Goal: Subscribe to service/newsletter

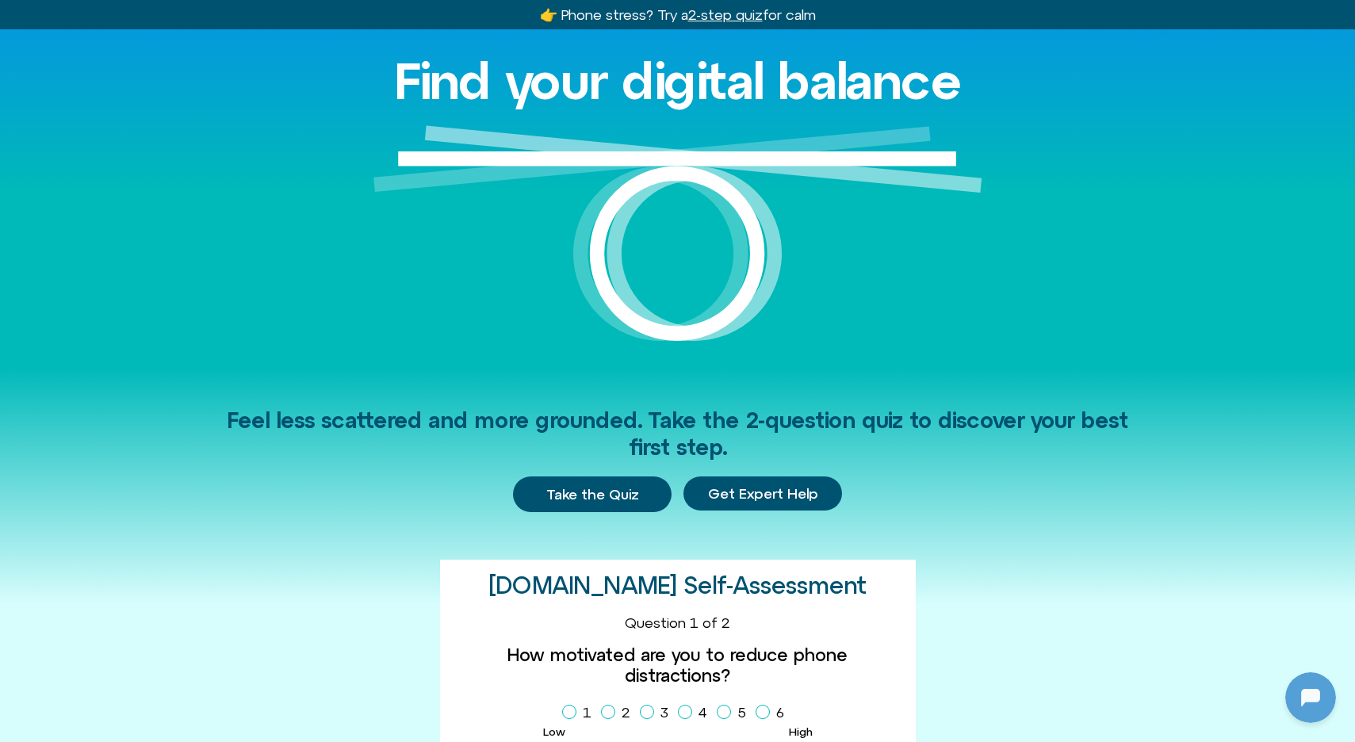
scroll to position [155, 0]
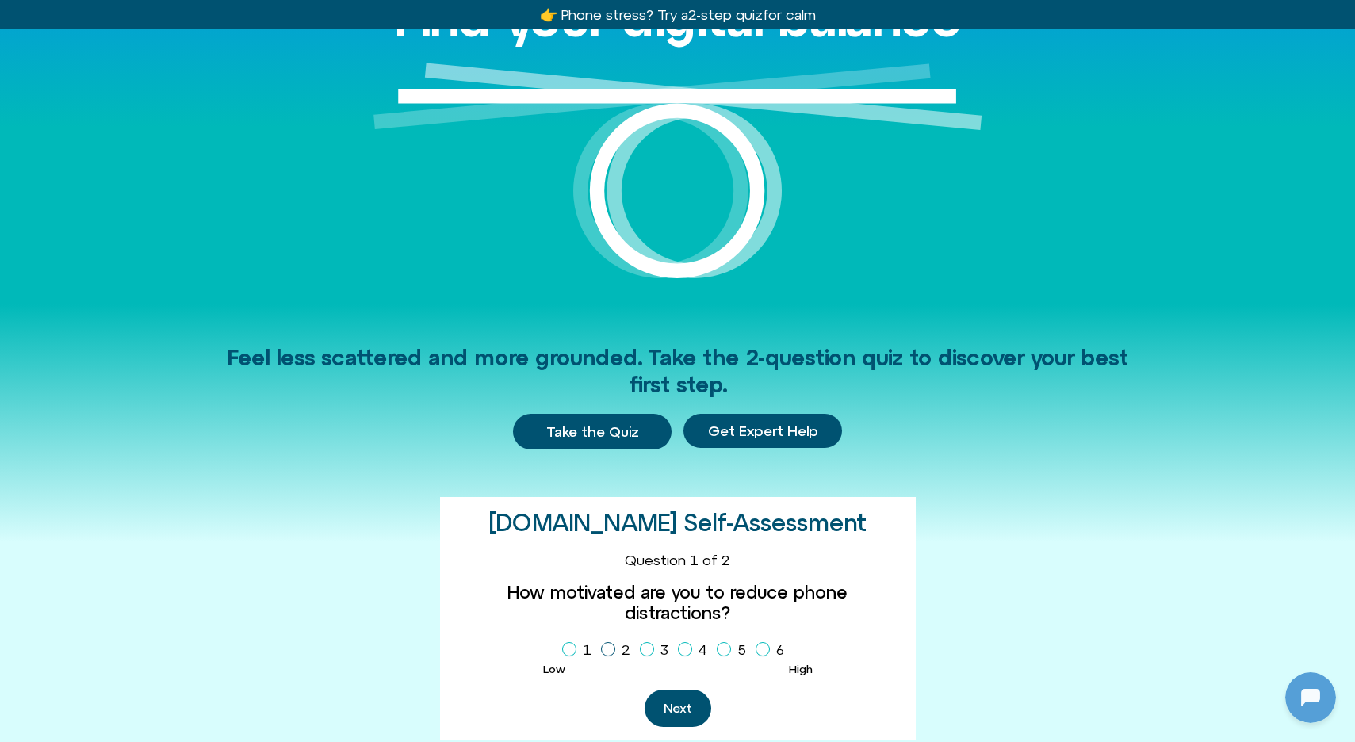
click at [601, 657] on span "Homepage Sign Up" at bounding box center [608, 649] width 14 height 14
drag, startPoint x: 676, startPoint y: 715, endPoint x: 661, endPoint y: 694, distance: 26.2
click at [676, 715] on button "Next" at bounding box center [678, 708] width 67 height 37
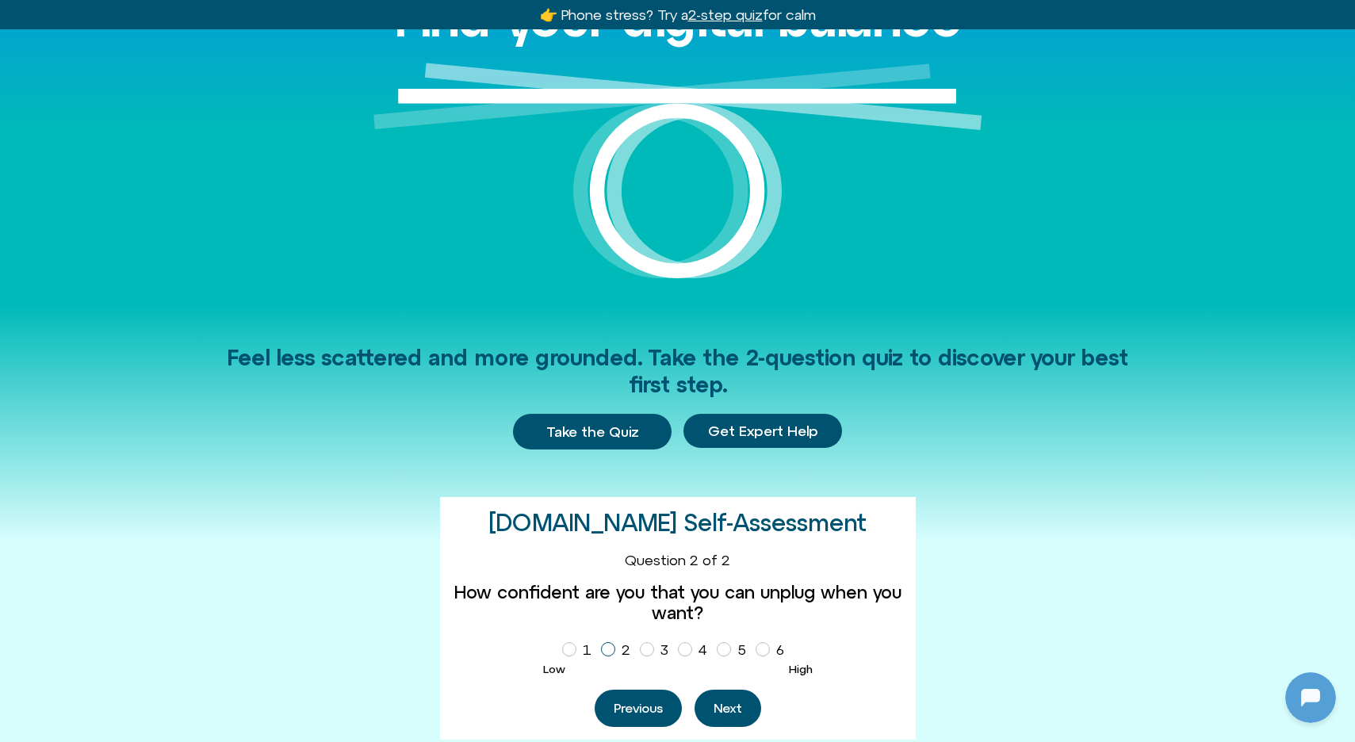
click at [603, 653] on icon "Homepage Sign Up" at bounding box center [608, 650] width 10 height 8
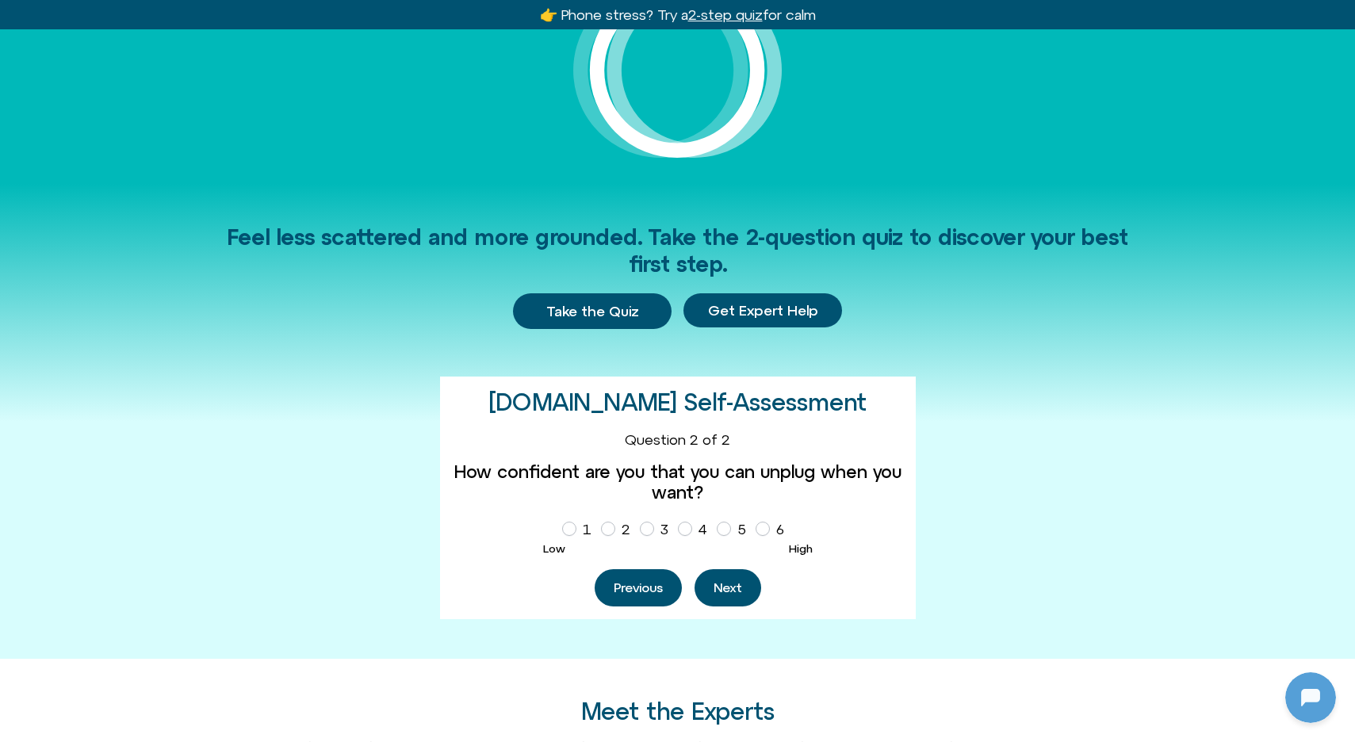
scroll to position [364, 0]
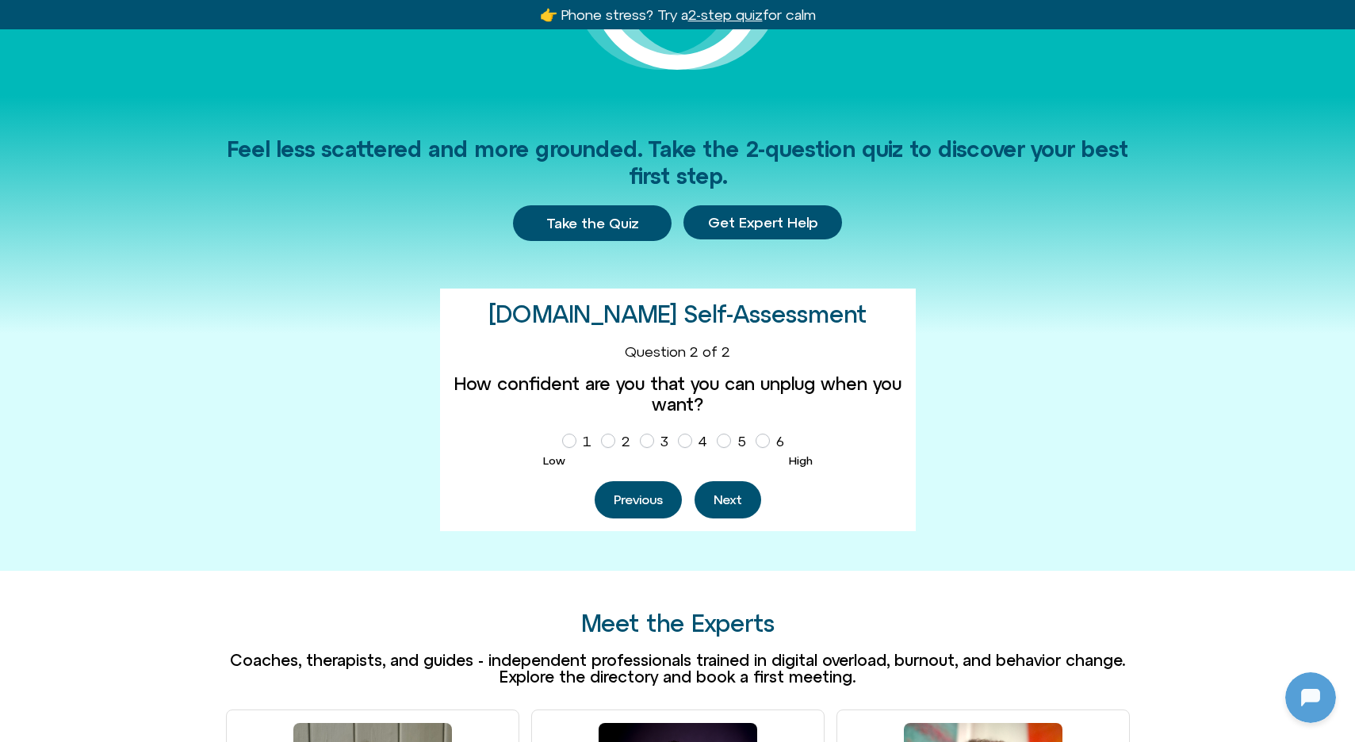
click at [732, 519] on button "Next" at bounding box center [728, 499] width 67 height 37
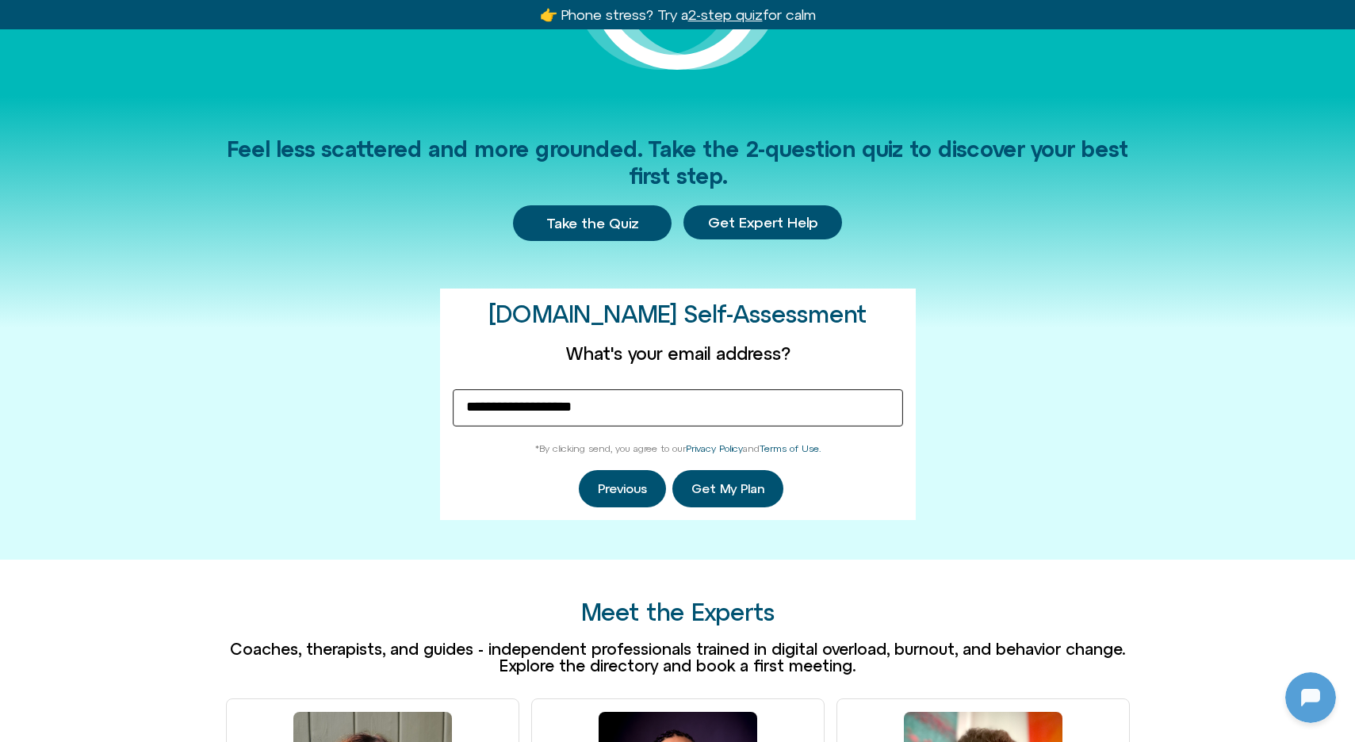
type input "**********"
click at [719, 496] on span "Get My Plan" at bounding box center [728, 489] width 73 height 14
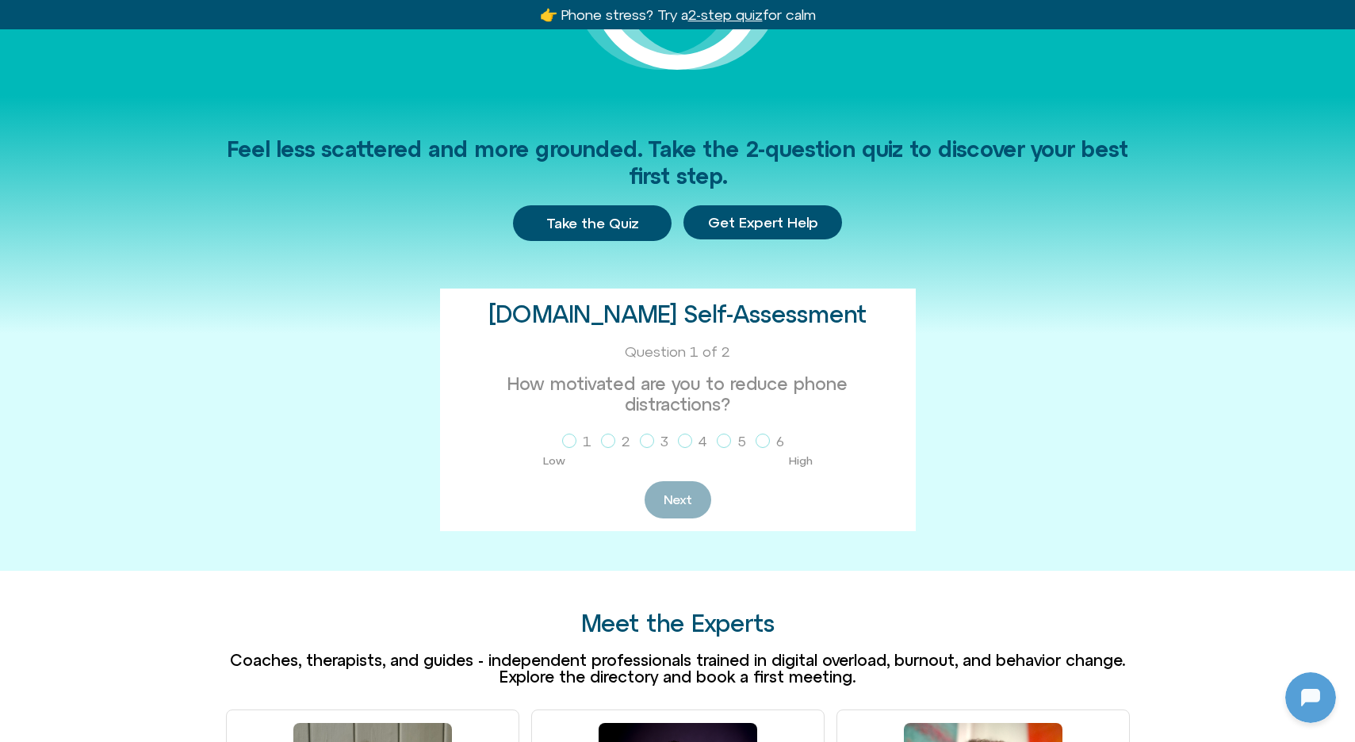
scroll to position [15, 0]
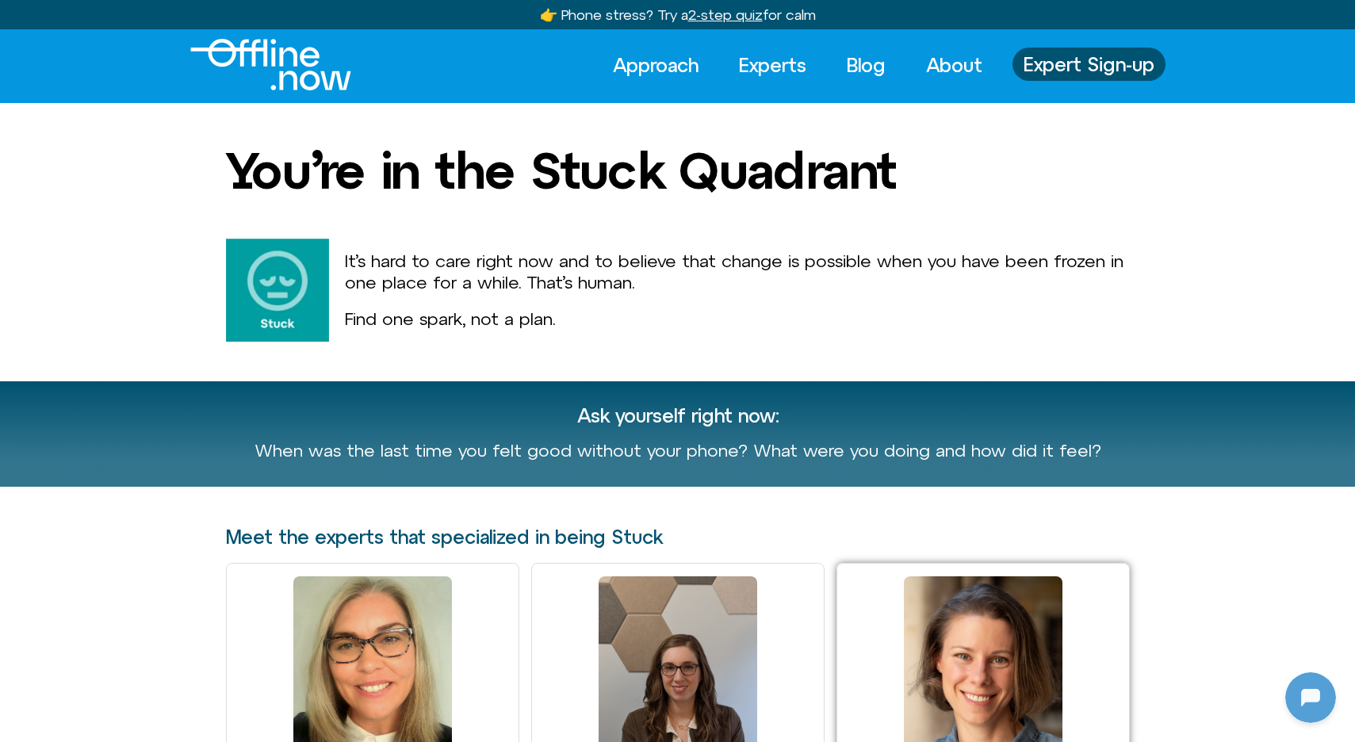
scroll to position [925, 0]
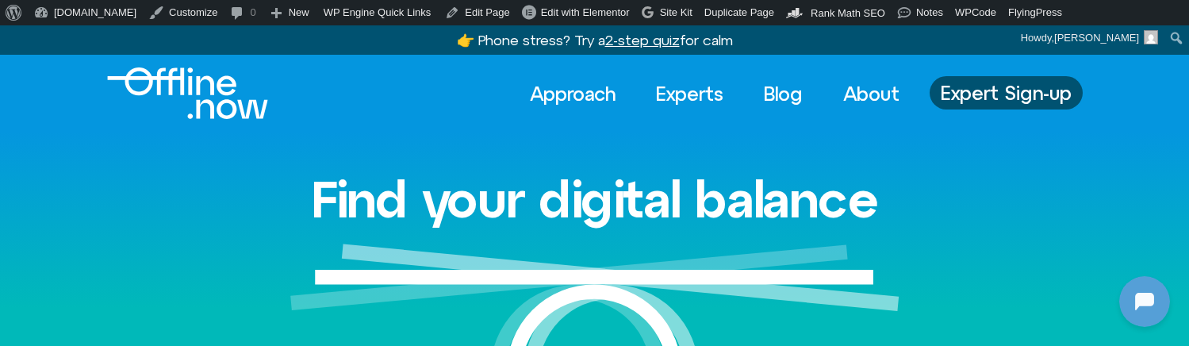
scroll to position [1314, 0]
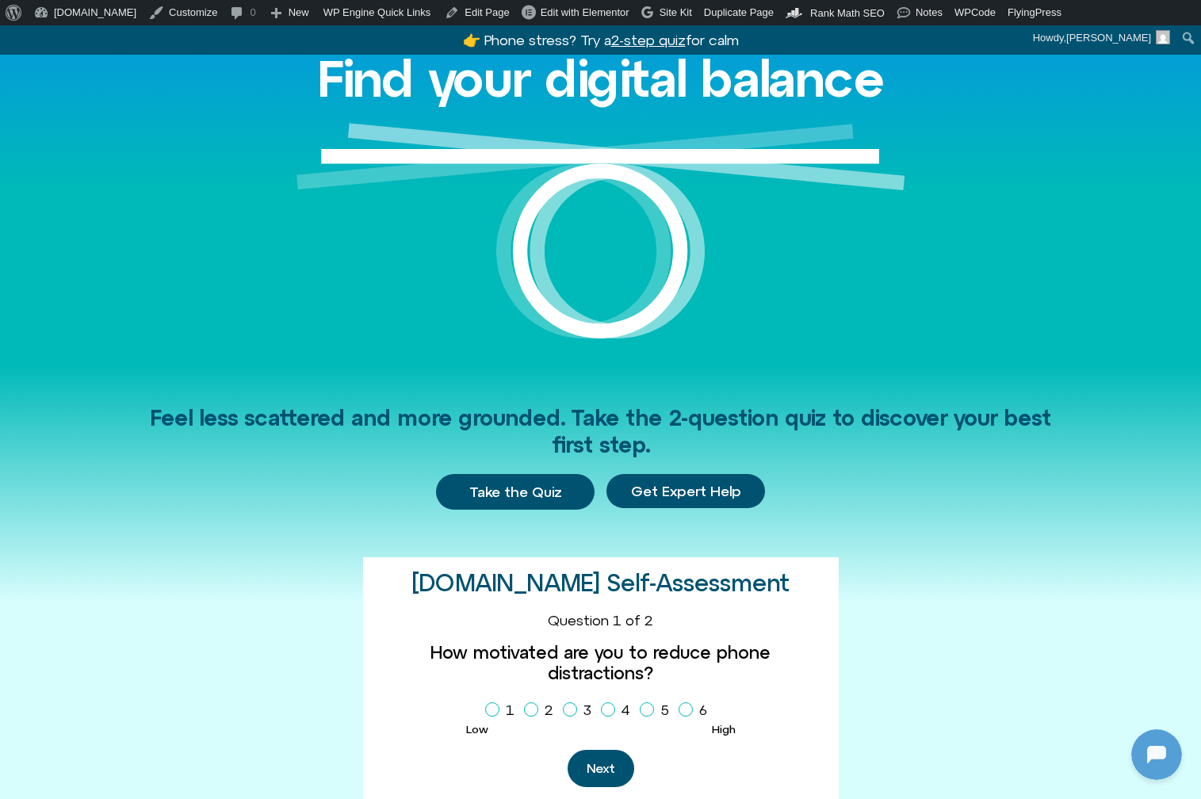
scroll to position [232, 0]
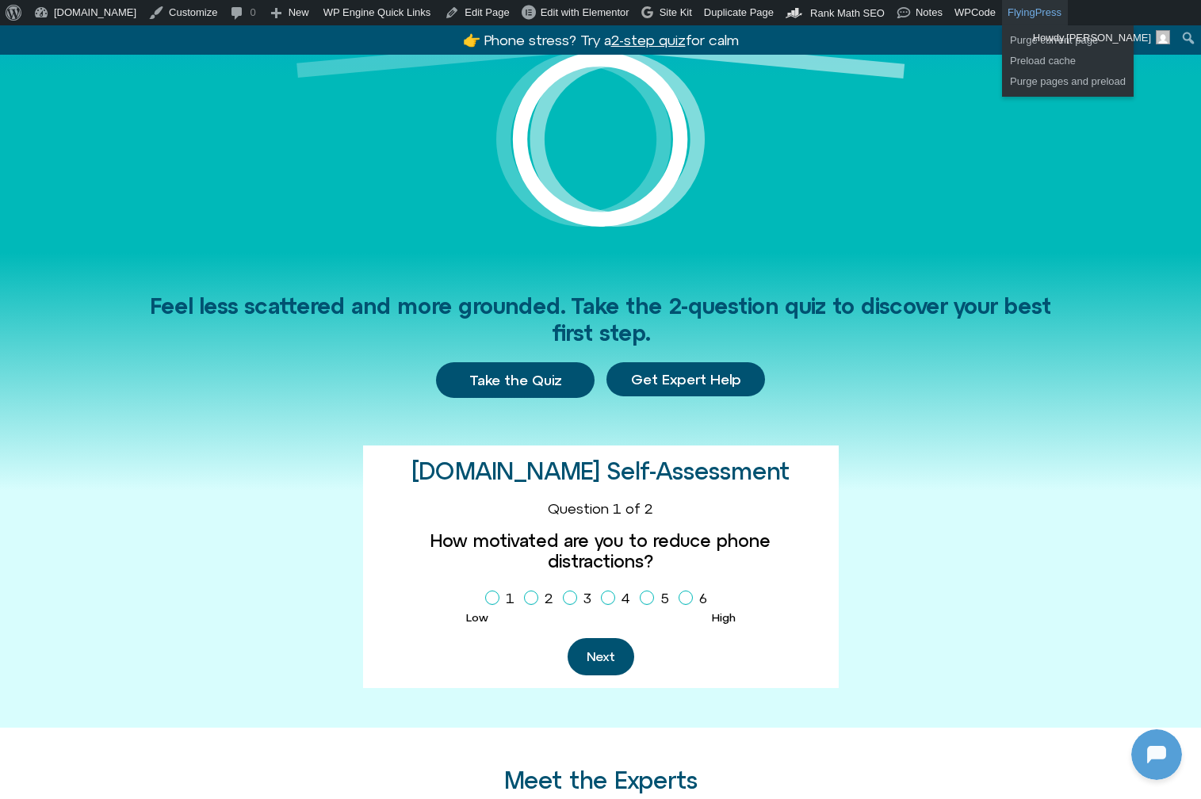
click at [1028, 12] on link "FlyingPress" at bounding box center [1035, 12] width 66 height 25
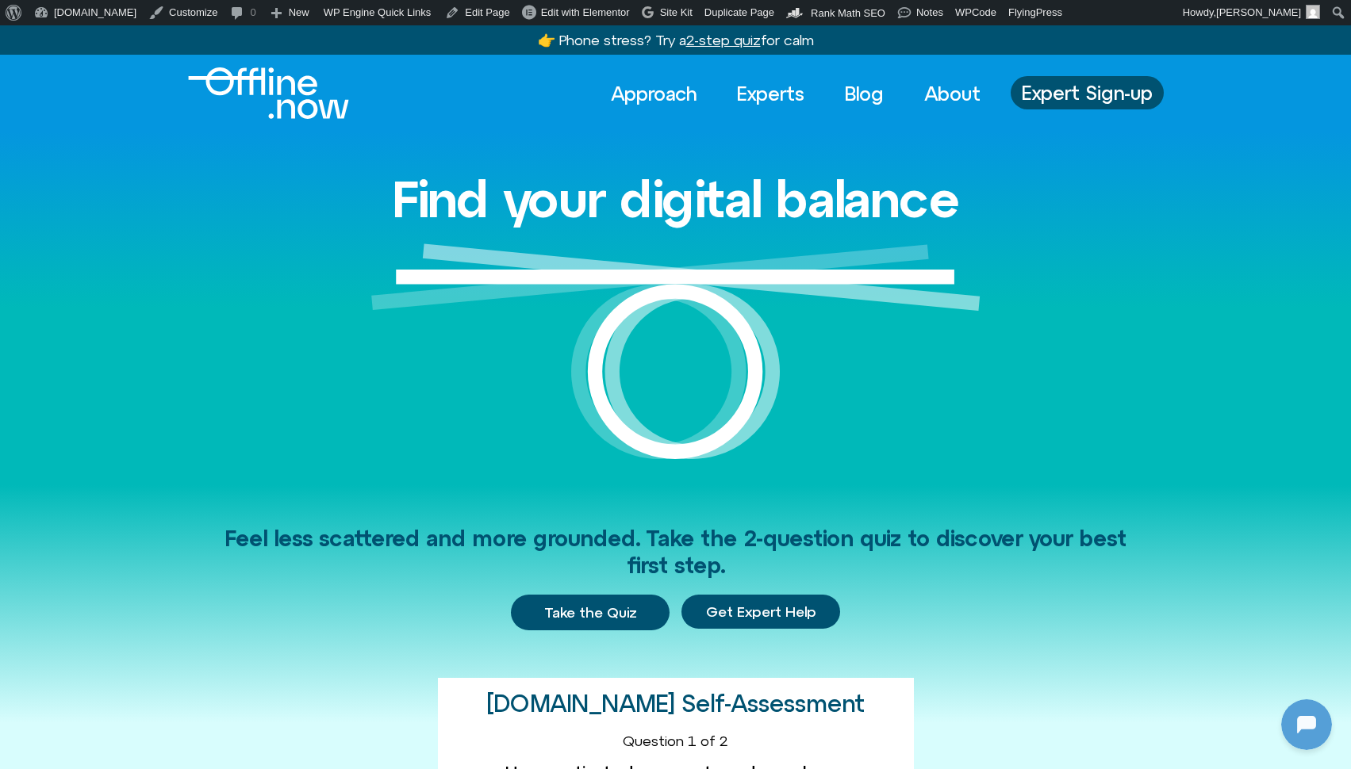
scroll to position [1010, 0]
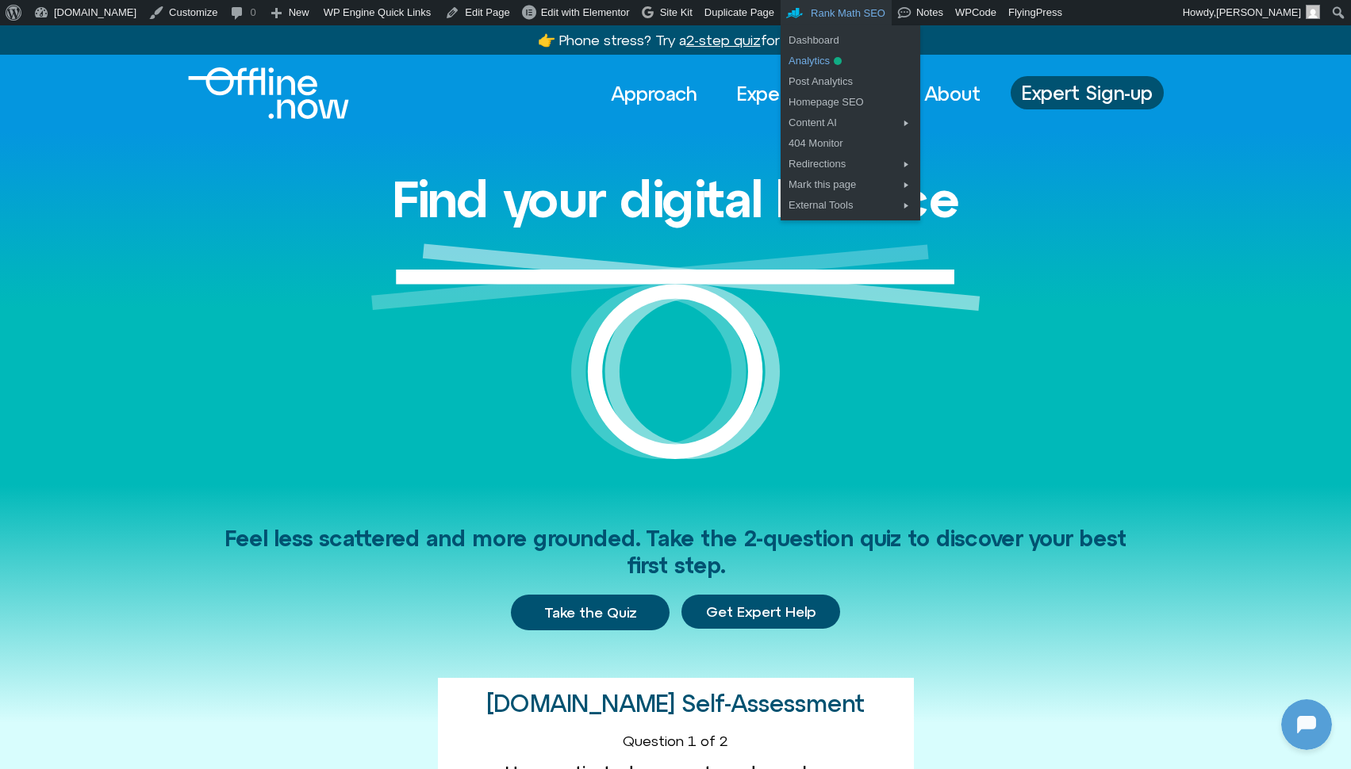
click at [805, 60] on link "Analytics" at bounding box center [850, 61] width 140 height 21
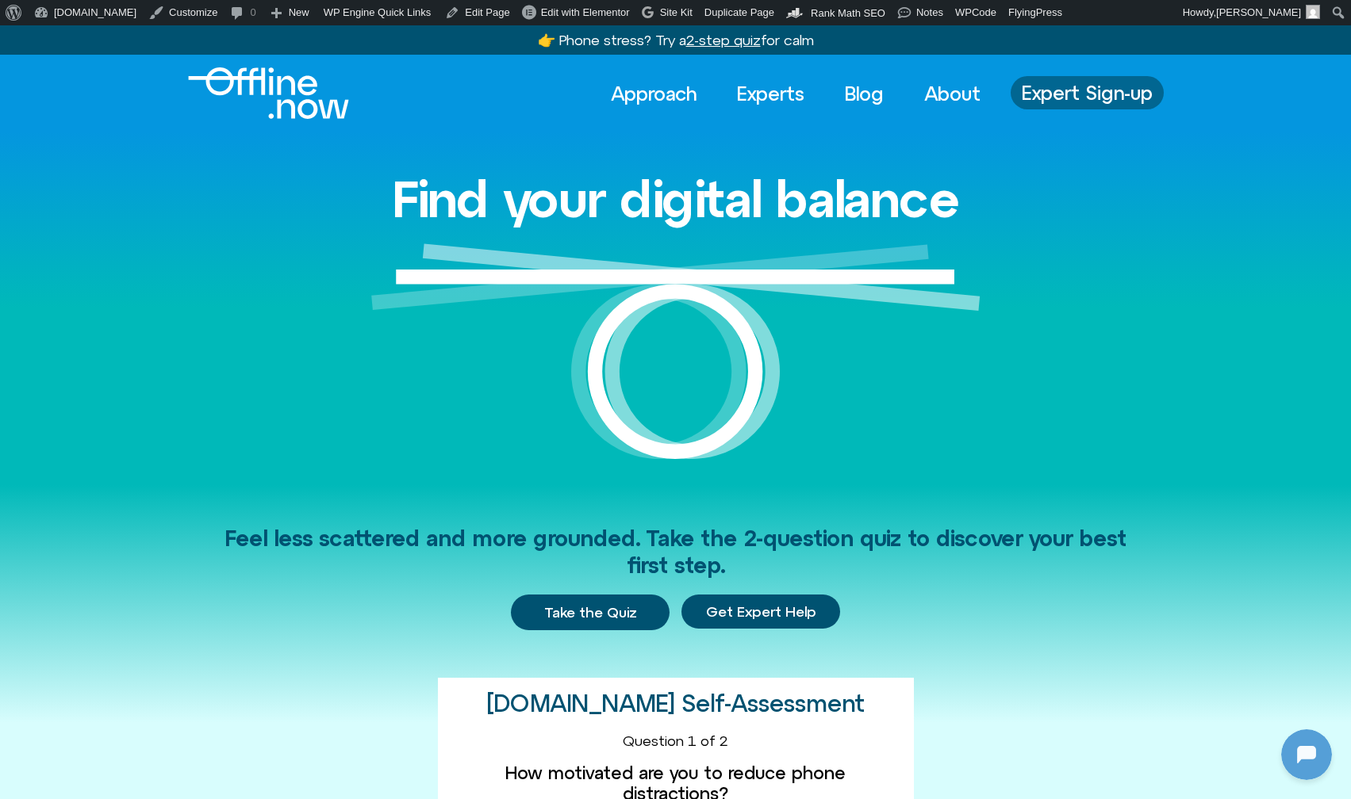
scroll to position [1010, 0]
click at [1088, 93] on span "Expert Sign-up" at bounding box center [1086, 92] width 131 height 21
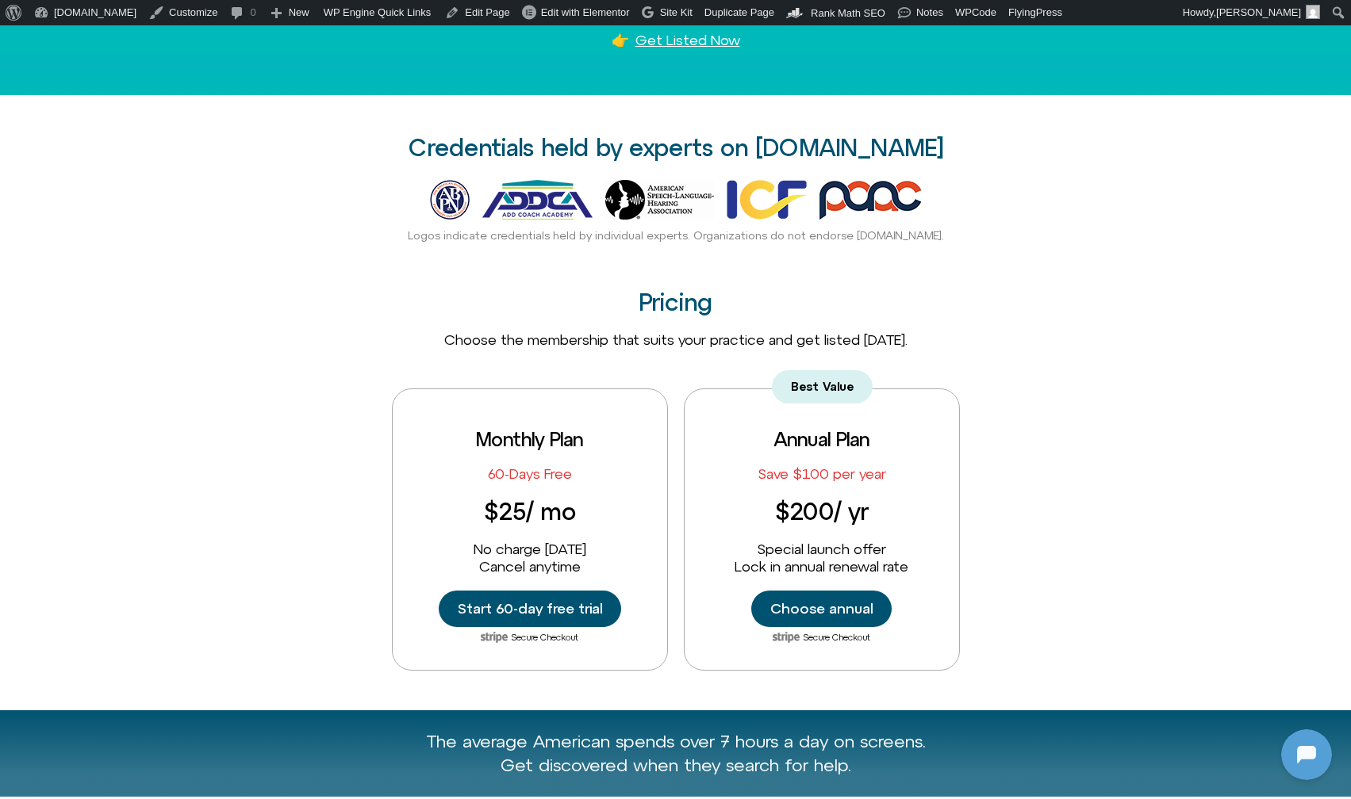
scroll to position [417, 0]
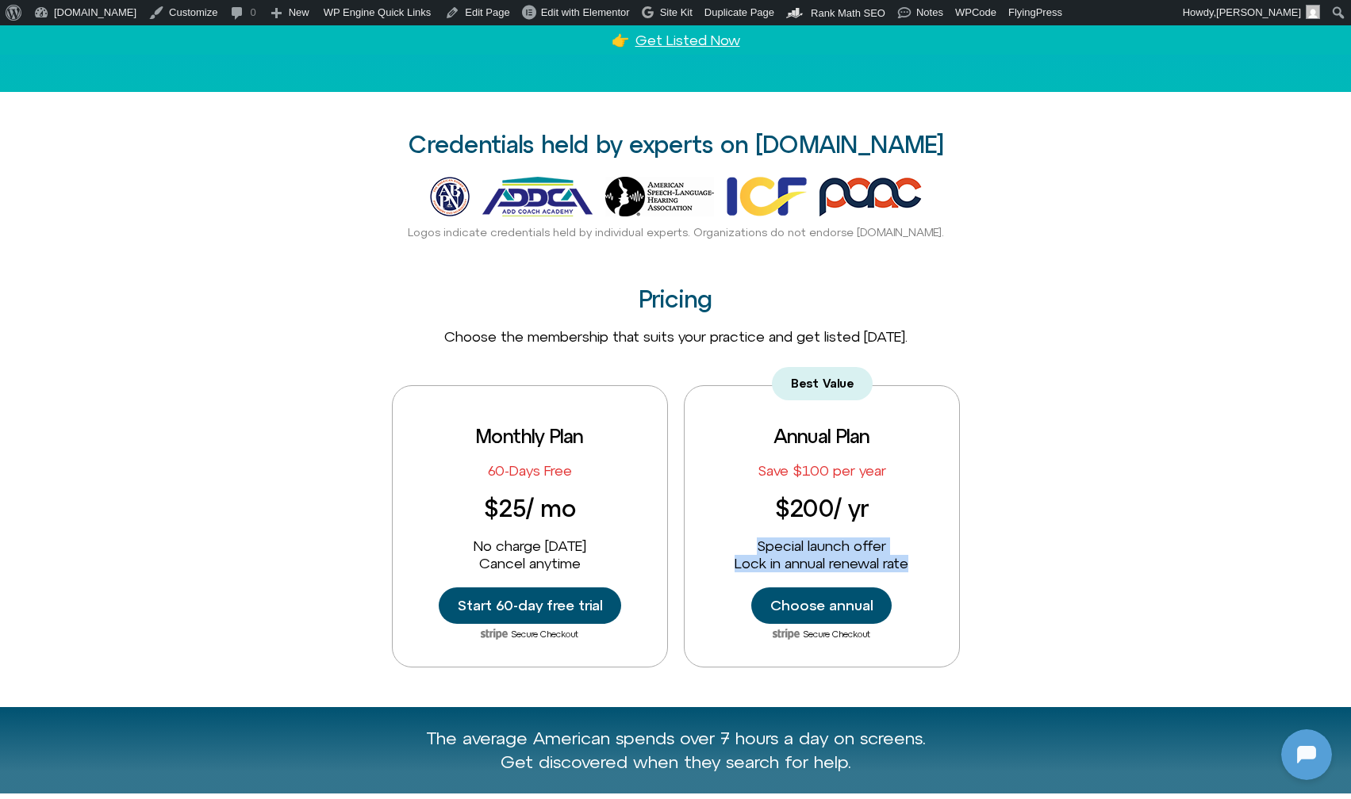
drag, startPoint x: 915, startPoint y: 558, endPoint x: 730, endPoint y: 549, distance: 185.0
click at [730, 549] on div "Best Value Annual Plan Save $100 per year $200 / yr Special launch offer Lock i…" at bounding box center [822, 526] width 276 height 282
click at [734, 547] on div "Special launch offer Lock in annual renewal rate" at bounding box center [821, 555] width 174 height 34
drag, startPoint x: 746, startPoint y: 544, endPoint x: 932, endPoint y: 566, distance: 186.9
click at [932, 566] on div "Best Value Annual Plan Save $100 per year $200 / yr Special launch offer Lock i…" at bounding box center [822, 526] width 276 height 282
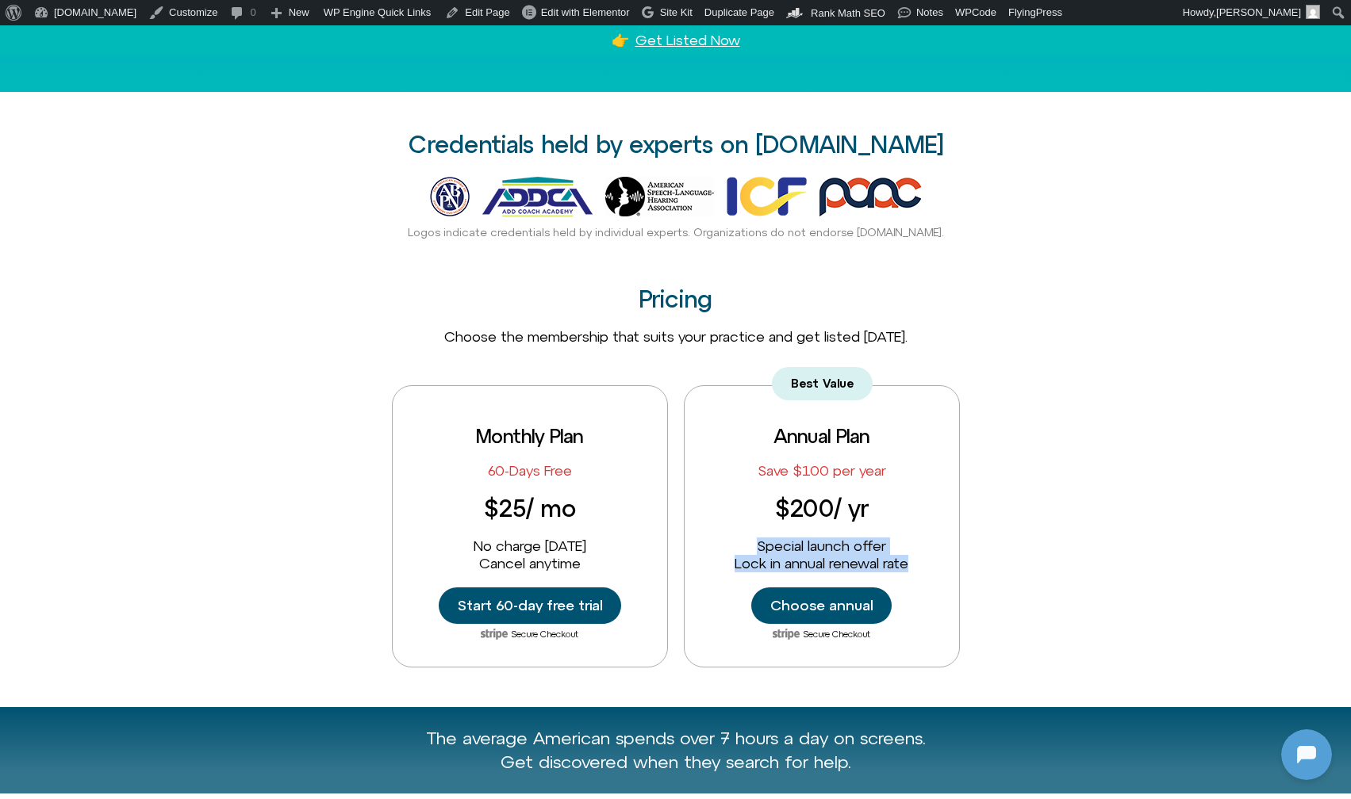
click at [929, 564] on div "Best Value Annual Plan Save $100 per year $200 / yr Special launch offer Lock i…" at bounding box center [822, 526] width 276 height 282
drag, startPoint x: 903, startPoint y: 561, endPoint x: 731, endPoint y: 547, distance: 172.7
click at [731, 547] on div "Best Value Annual Plan Save $100 per year $200 / yr Special launch offer Lock i…" at bounding box center [822, 526] width 276 height 282
click at [738, 544] on div "Special launch offer Lock in annual renewal rate" at bounding box center [821, 555] width 174 height 34
drag, startPoint x: 753, startPoint y: 544, endPoint x: 914, endPoint y: 557, distance: 161.5
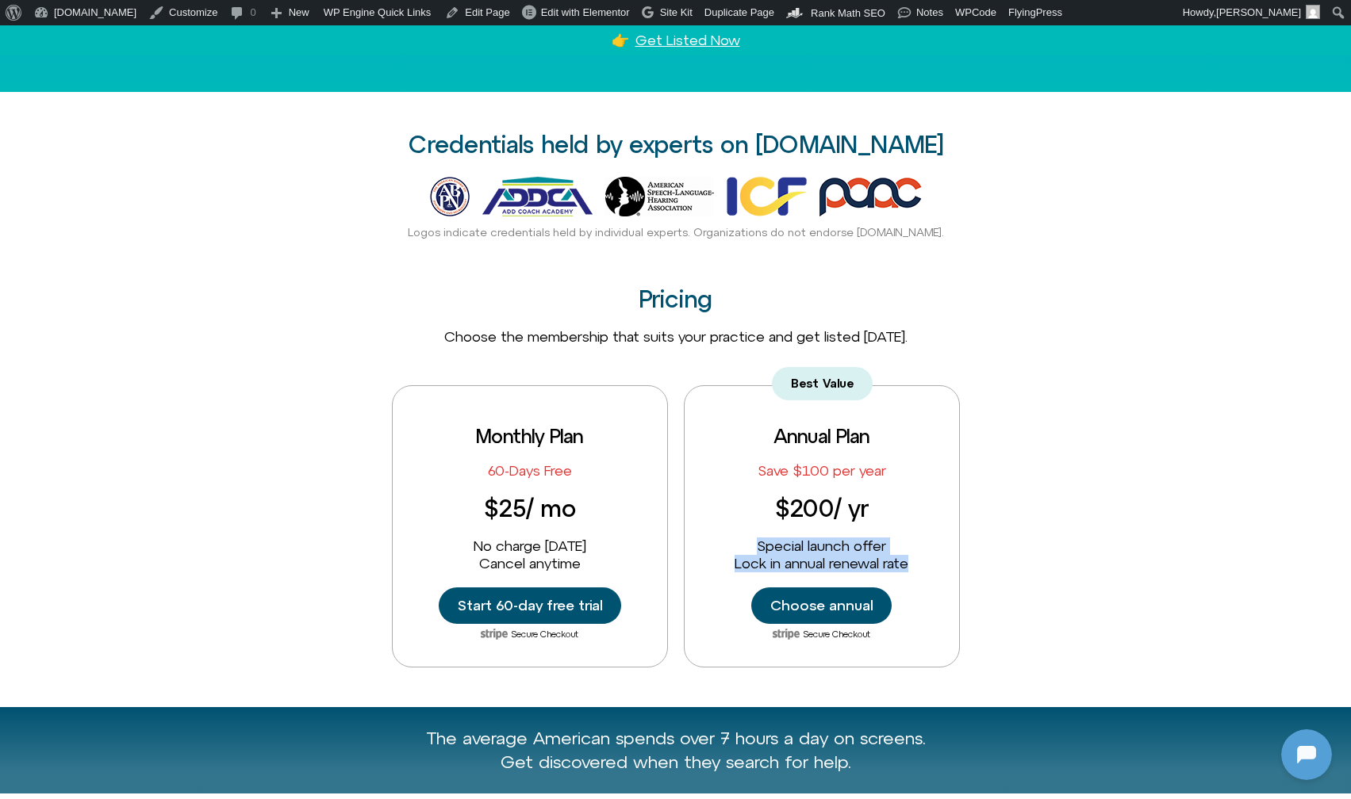
click at [914, 557] on div "Best Value Annual Plan Save $100 per year $200 / yr Special launch offer Lock i…" at bounding box center [822, 526] width 276 height 282
drag, startPoint x: 913, startPoint y: 560, endPoint x: 746, endPoint y: 546, distance: 167.1
click at [746, 546] on div "Best Value Annual Plan Save $100 per year $200 / yr Special launch offer Lock i…" at bounding box center [822, 526] width 276 height 282
click at [749, 545] on div "Special launch offer Lock in annual renewal rate" at bounding box center [821, 555] width 174 height 34
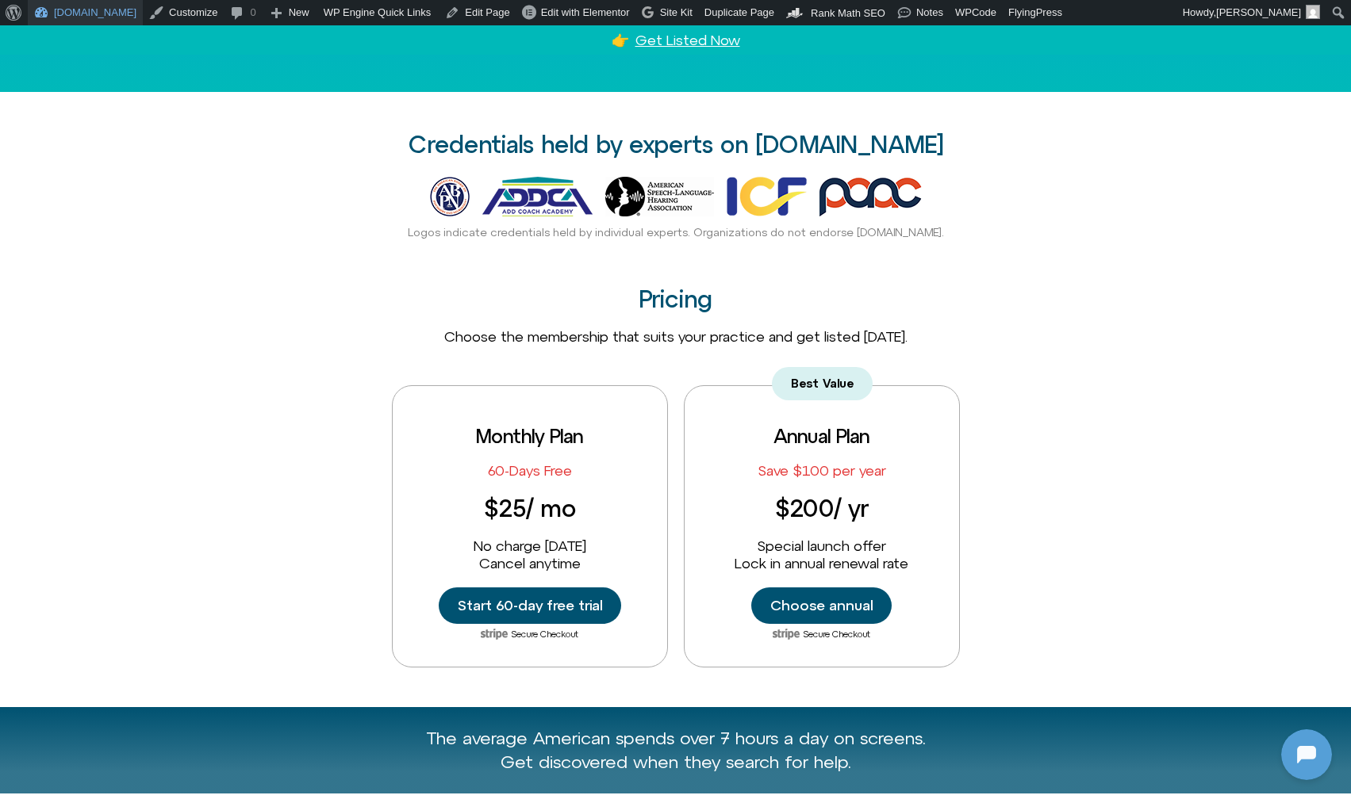
scroll to position [414, 0]
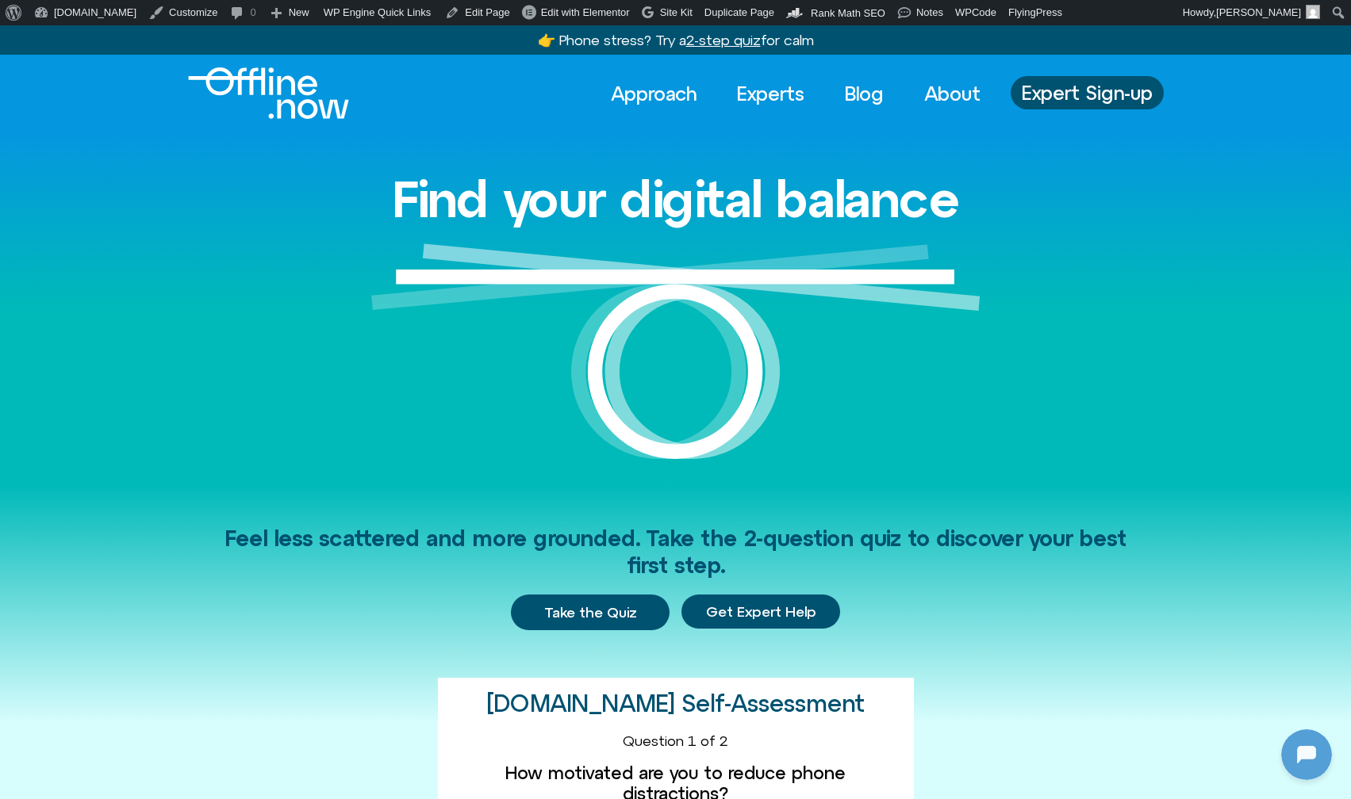
scroll to position [1010, 0]
click at [255, 180] on div "Find your digital balance" at bounding box center [676, 308] width 904 height 353
click at [1011, 9] on link "FlyingPress" at bounding box center [1035, 12] width 66 height 25
